Goal: Book appointment/travel/reservation

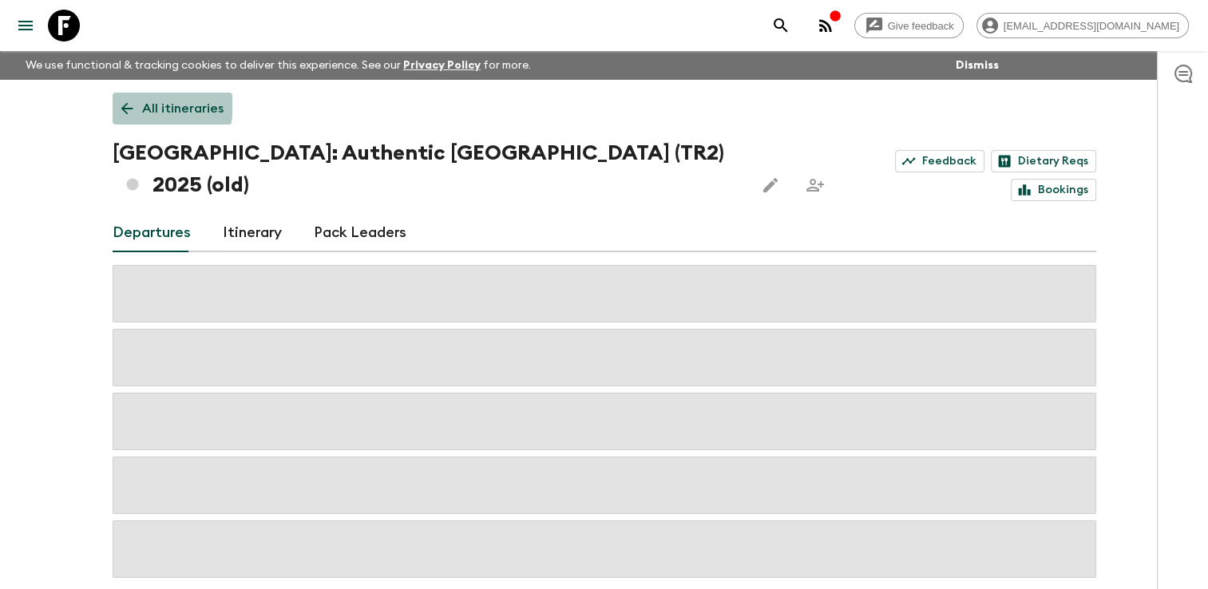
click at [130, 104] on icon at bounding box center [127, 109] width 18 height 18
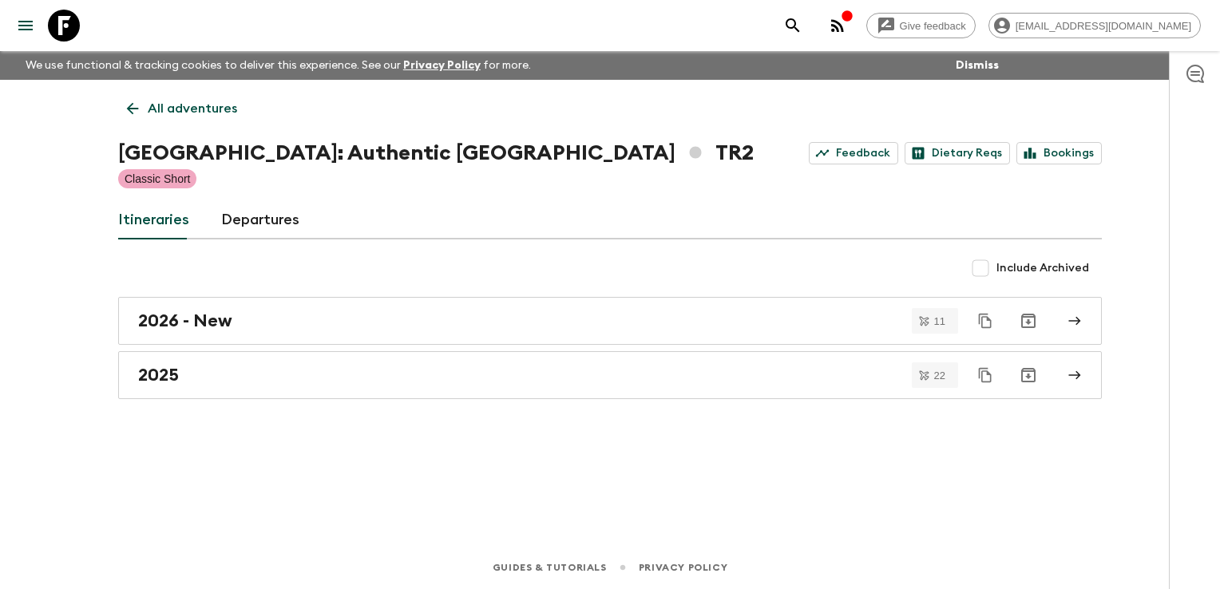
click at [130, 104] on icon at bounding box center [133, 109] width 18 height 18
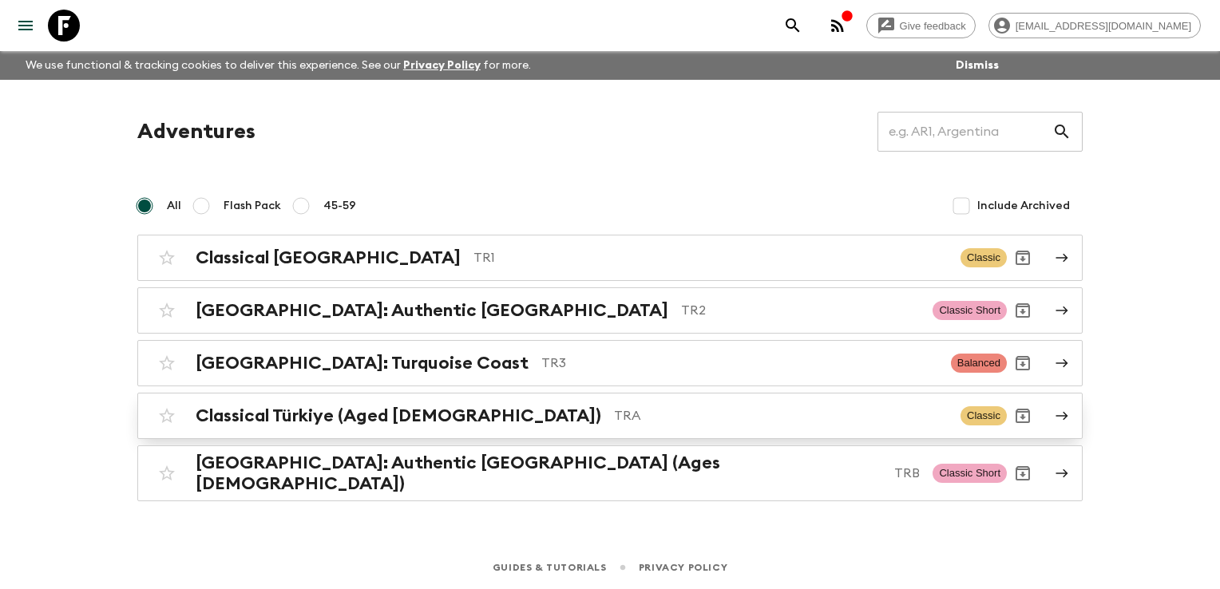
click at [259, 408] on h2 "Classical Türkiye (Aged [DEMOGRAPHIC_DATA])" at bounding box center [399, 416] width 406 height 21
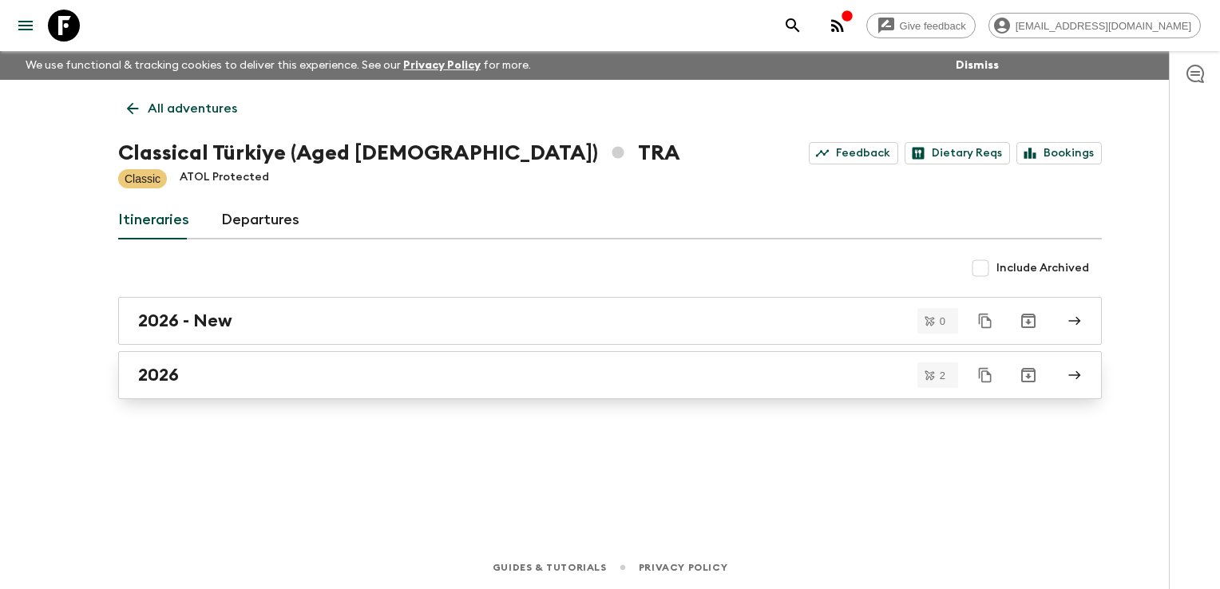
click at [233, 379] on div "2026" at bounding box center [595, 375] width 914 height 21
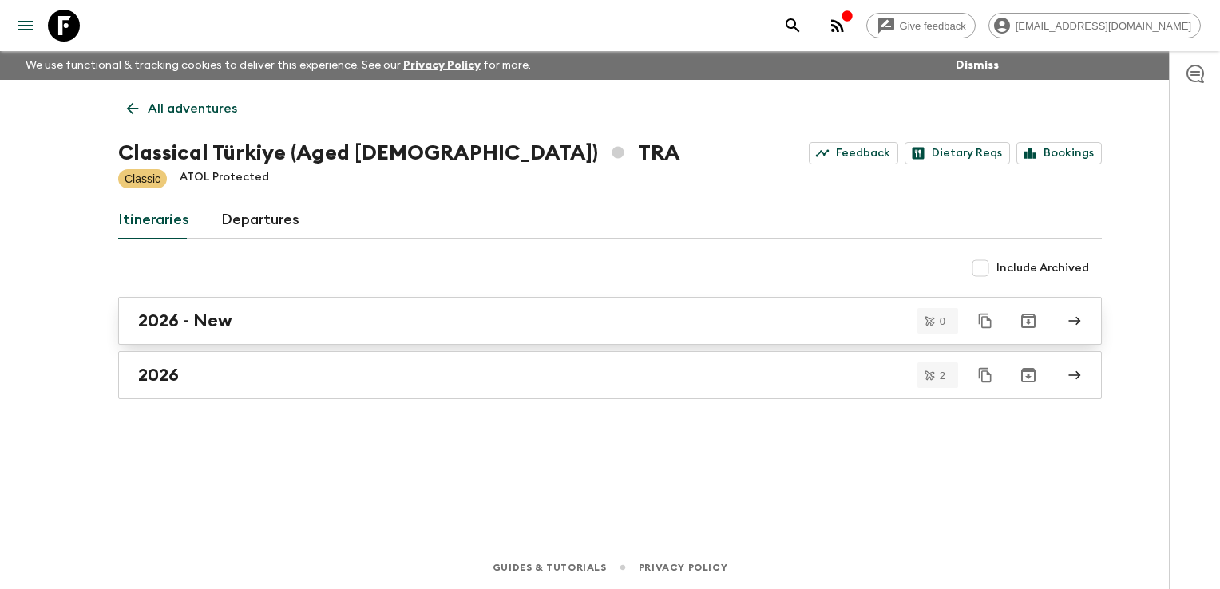
click at [272, 324] on div "2026 - New" at bounding box center [595, 321] width 914 height 21
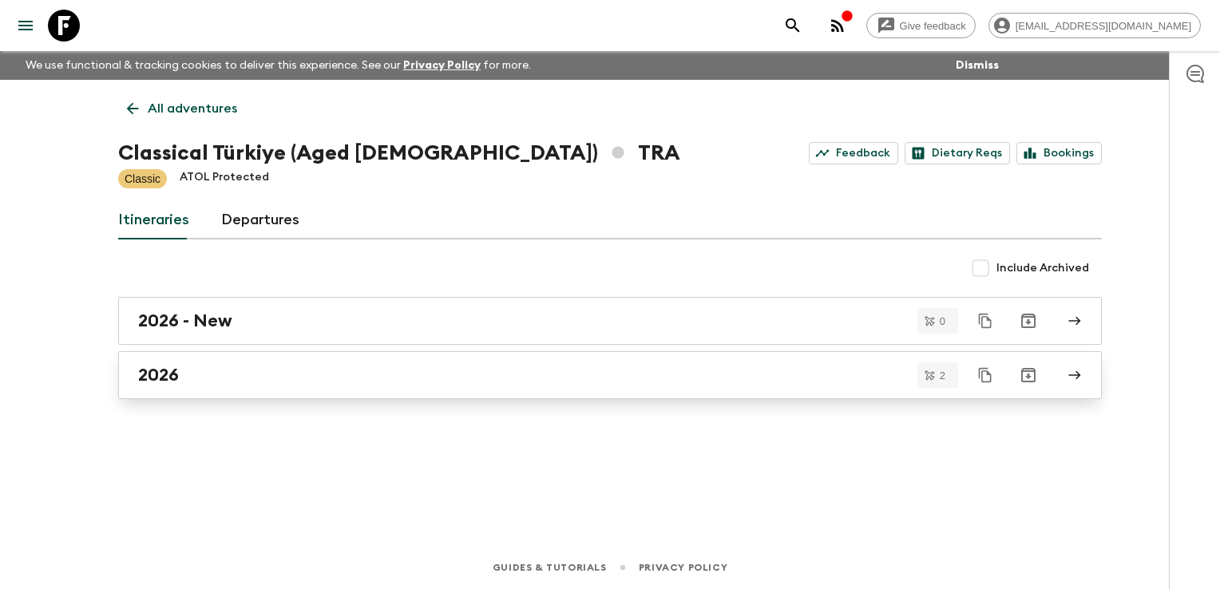
click at [232, 369] on div "2026" at bounding box center [595, 375] width 914 height 21
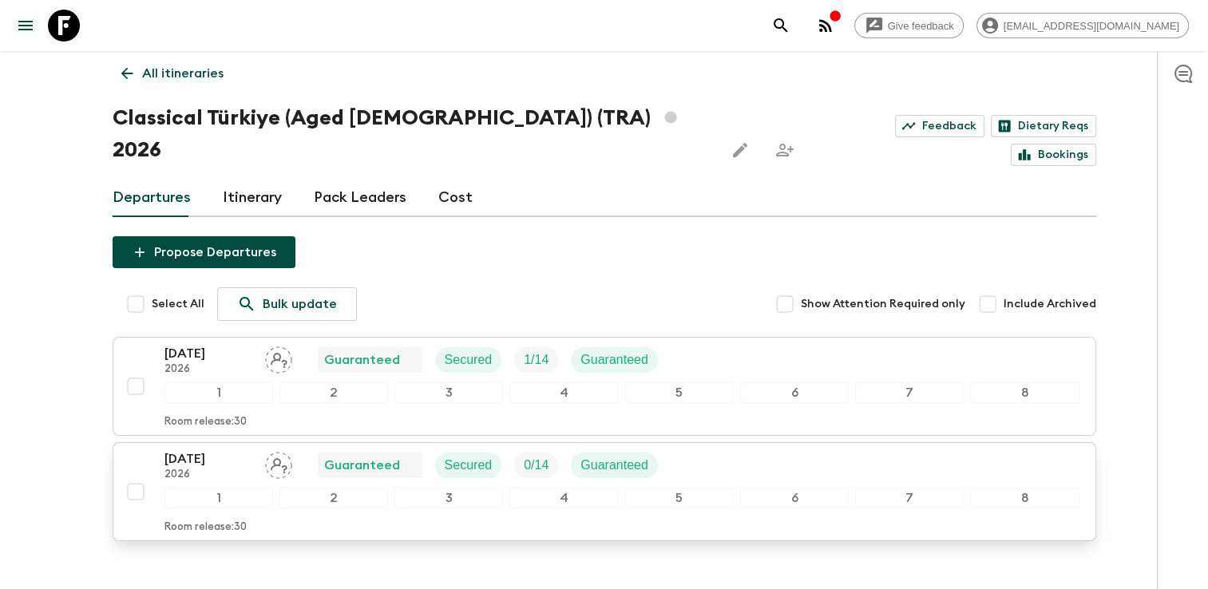
scroll to position [99, 0]
